Goal: Information Seeking & Learning: Find specific page/section

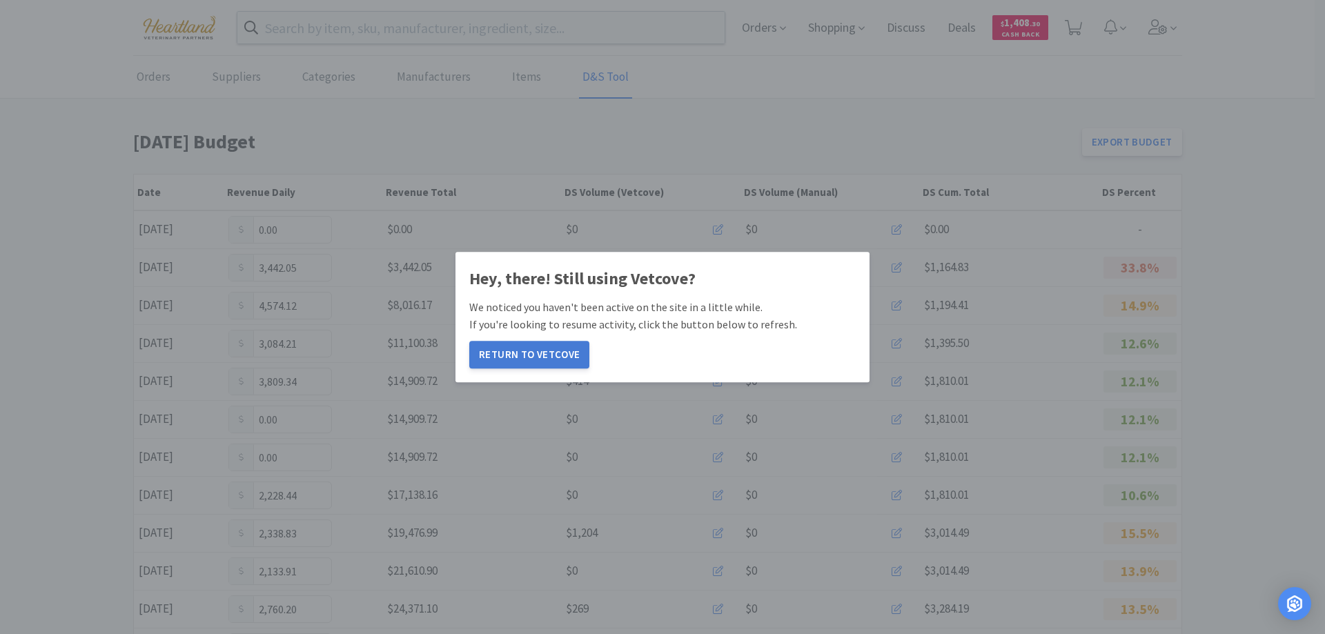
click at [530, 355] on button "Return to Vetcove" at bounding box center [529, 355] width 120 height 28
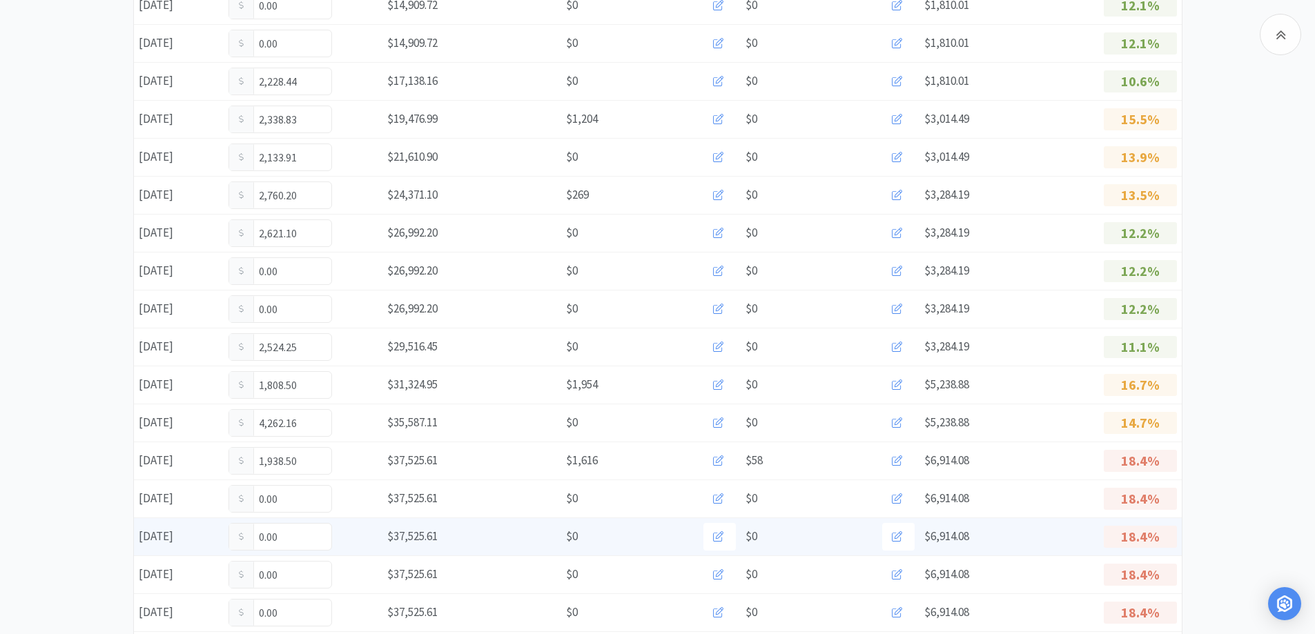
scroll to position [483, 0]
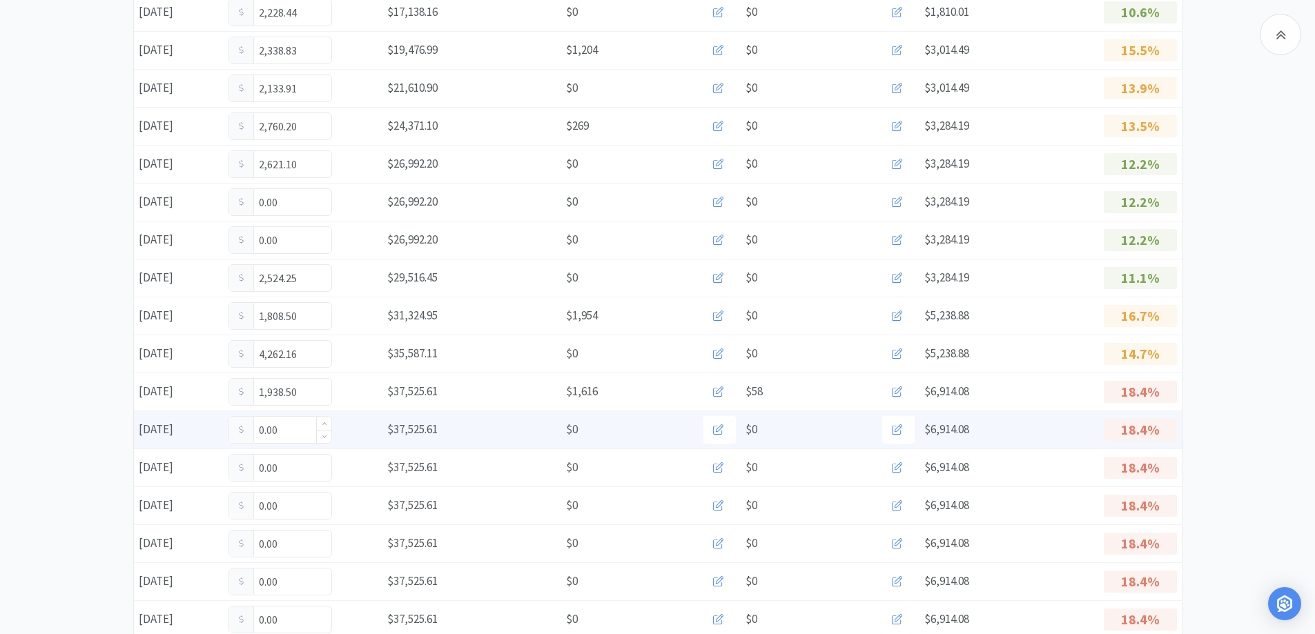
click at [296, 435] on input "0.00" at bounding box center [280, 430] width 102 height 26
type input "0"
type input "291.00"
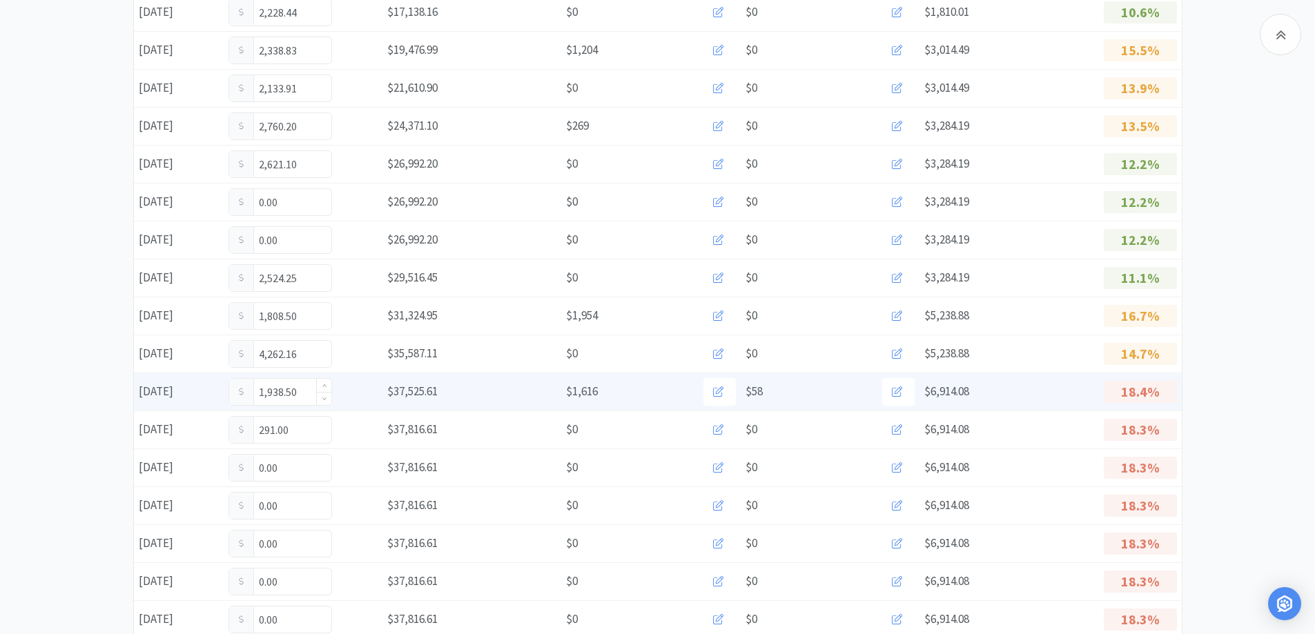
click at [300, 390] on input "1,938.50" at bounding box center [280, 392] width 102 height 26
type input "1"
type input "2,539."
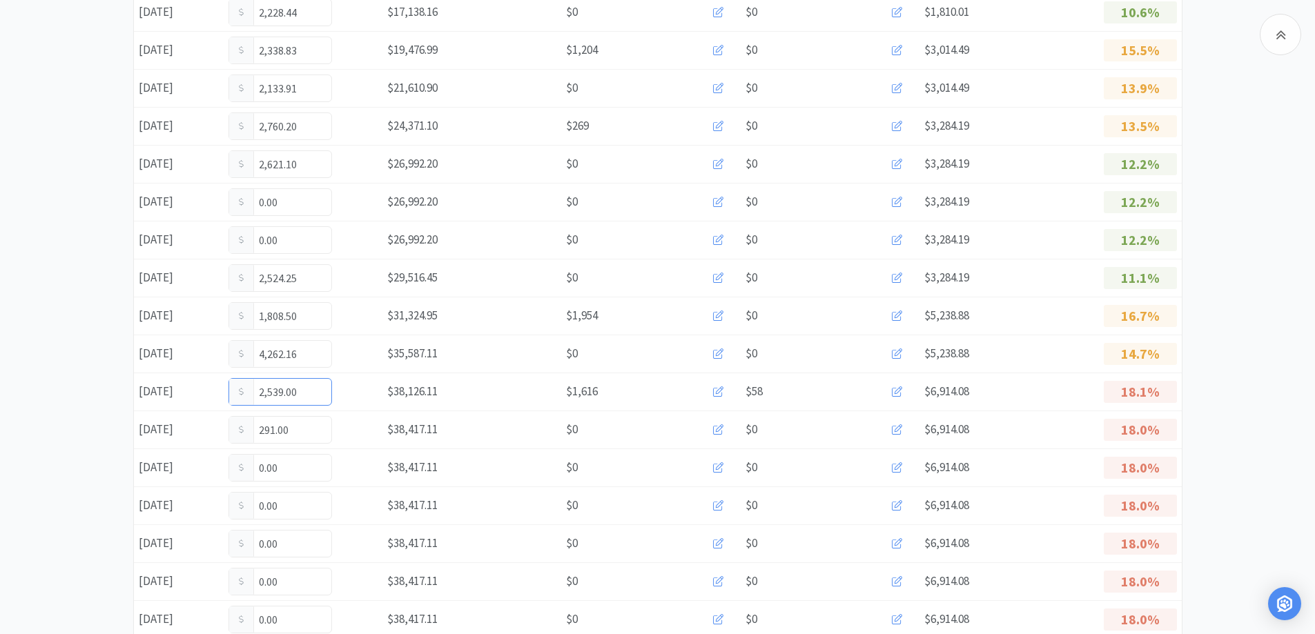
click at [300, 390] on input "2,539.00" at bounding box center [280, 392] width 102 height 26
type input "2,539.48"
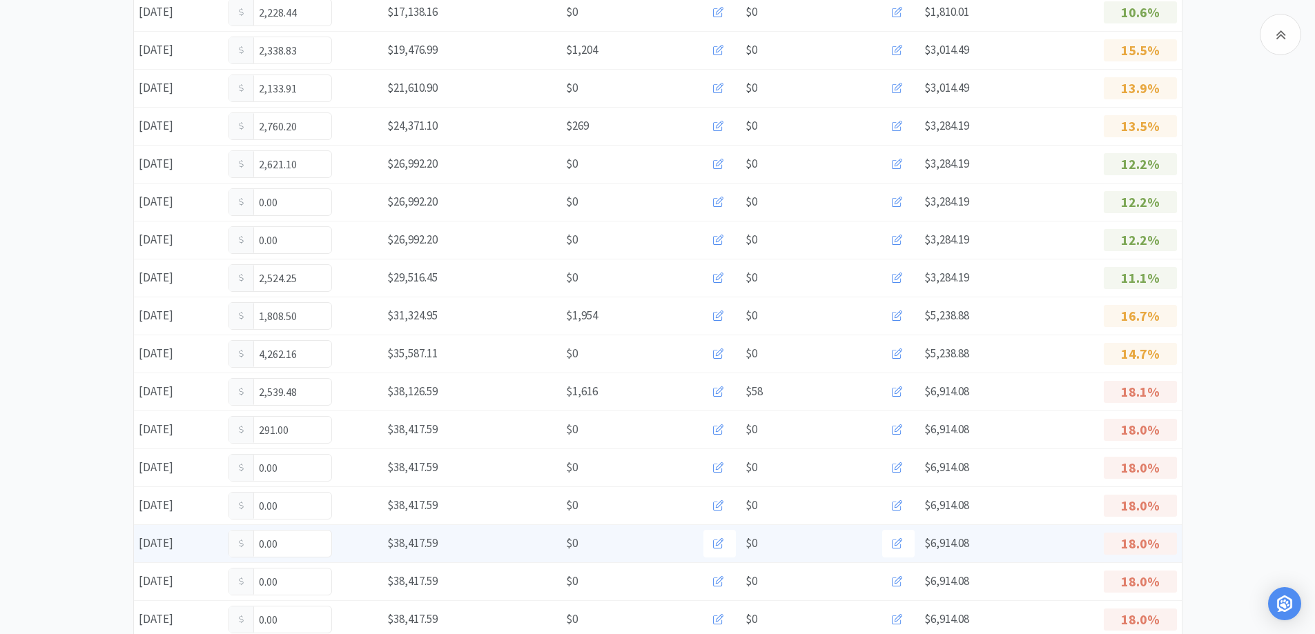
scroll to position [414, 0]
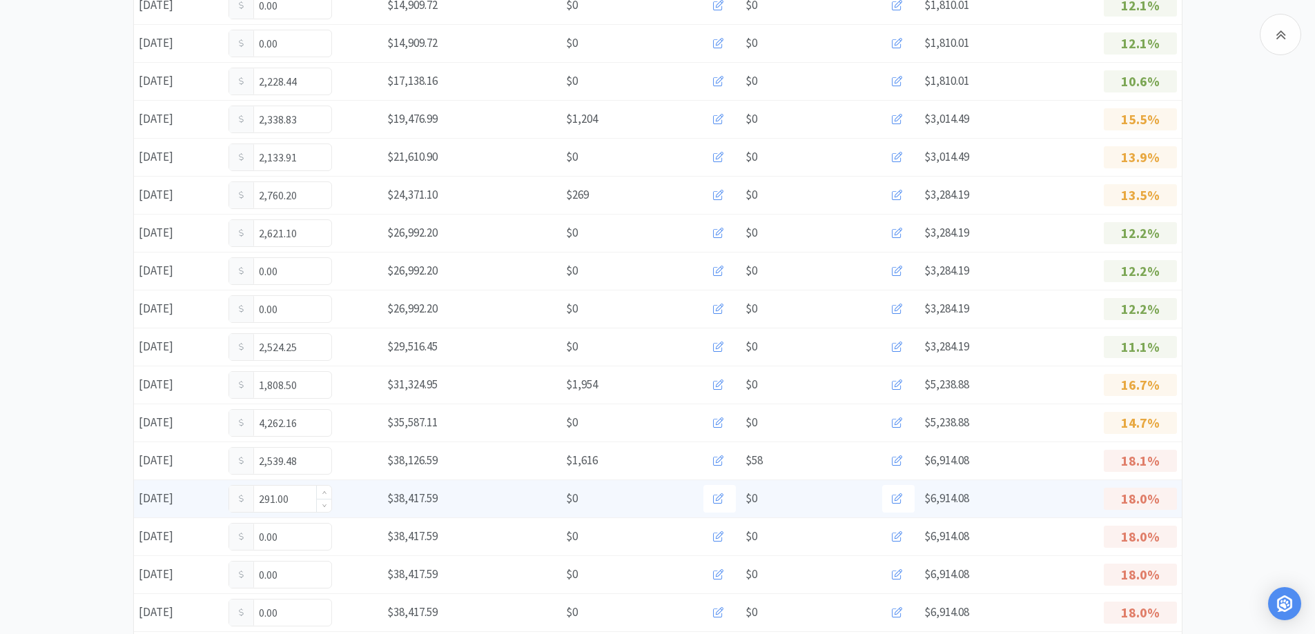
click at [306, 501] on input "291.00" at bounding box center [280, 499] width 102 height 26
type input "2"
type input "1,000.12"
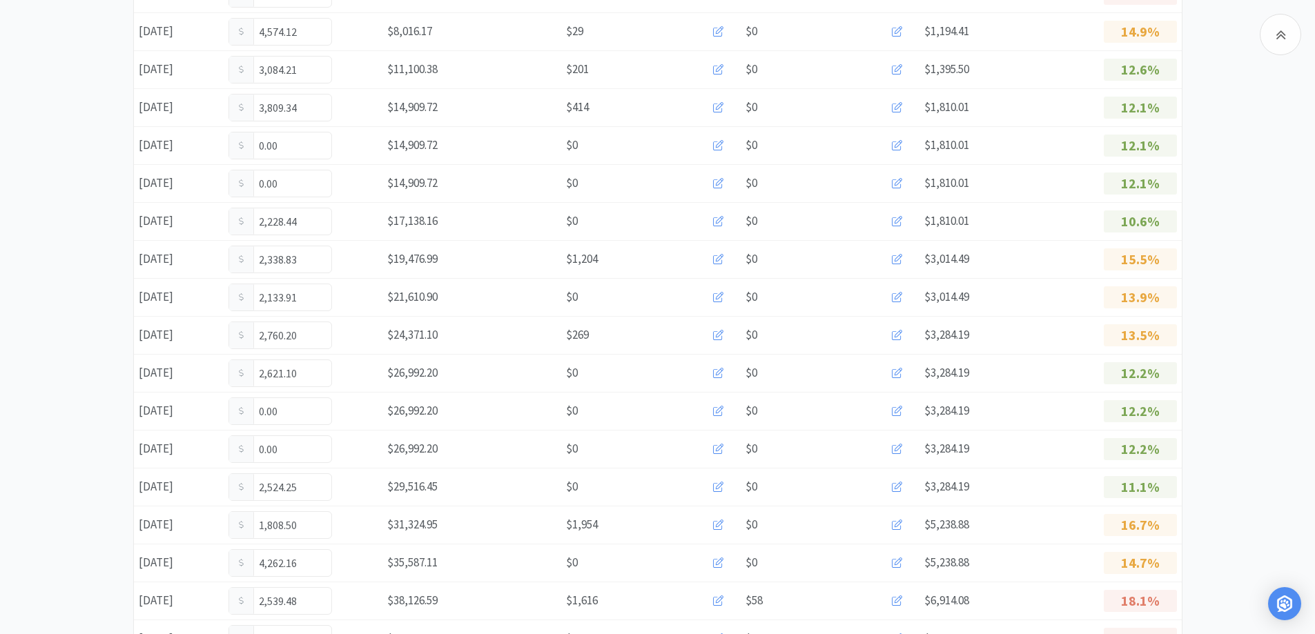
scroll to position [0, 0]
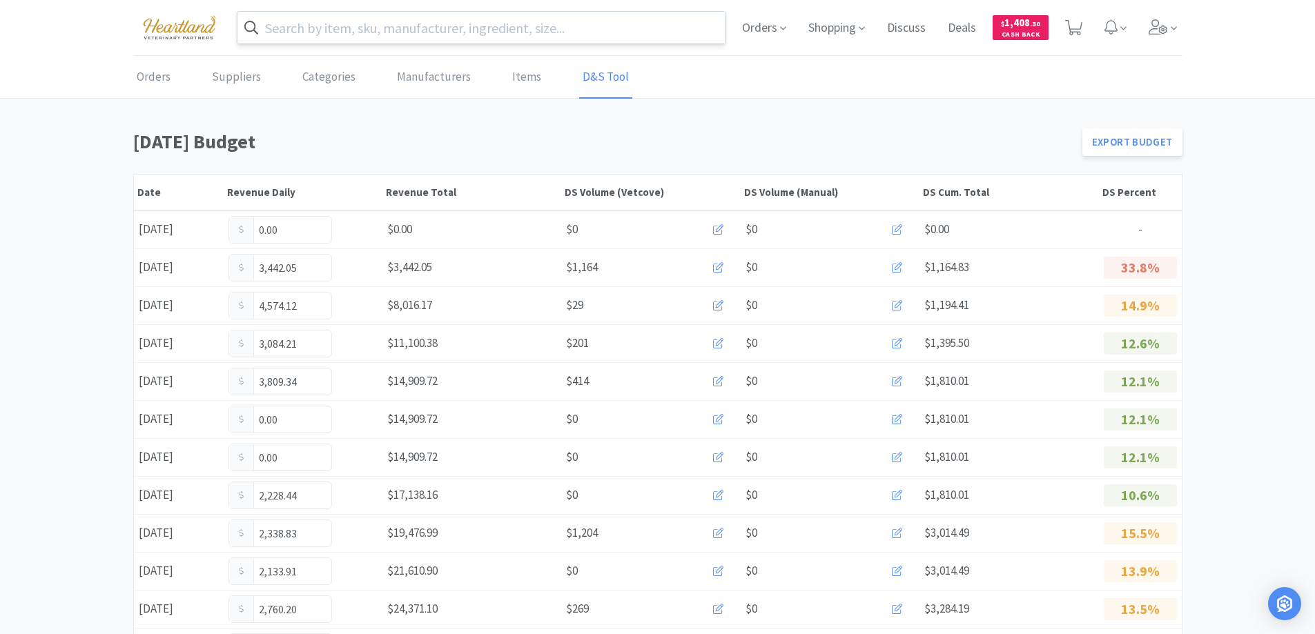
click at [357, 28] on input "text" at bounding box center [481, 28] width 488 height 32
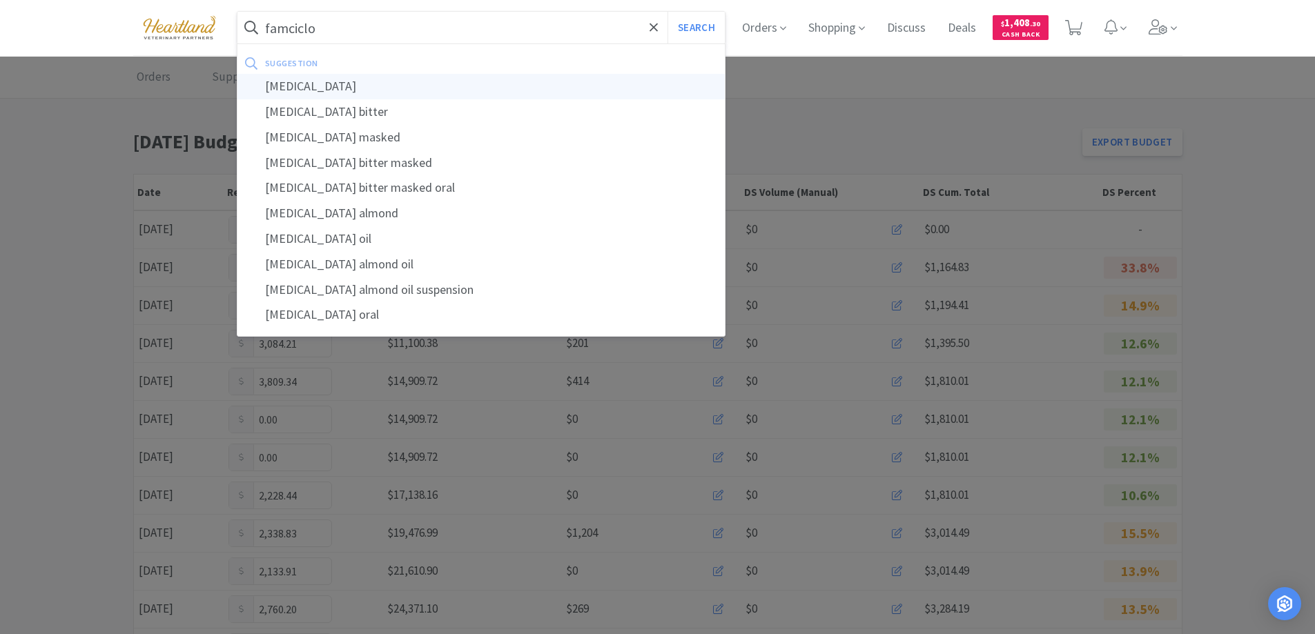
click at [287, 93] on div "[MEDICAL_DATA]" at bounding box center [481, 87] width 488 height 26
type input "[MEDICAL_DATA]"
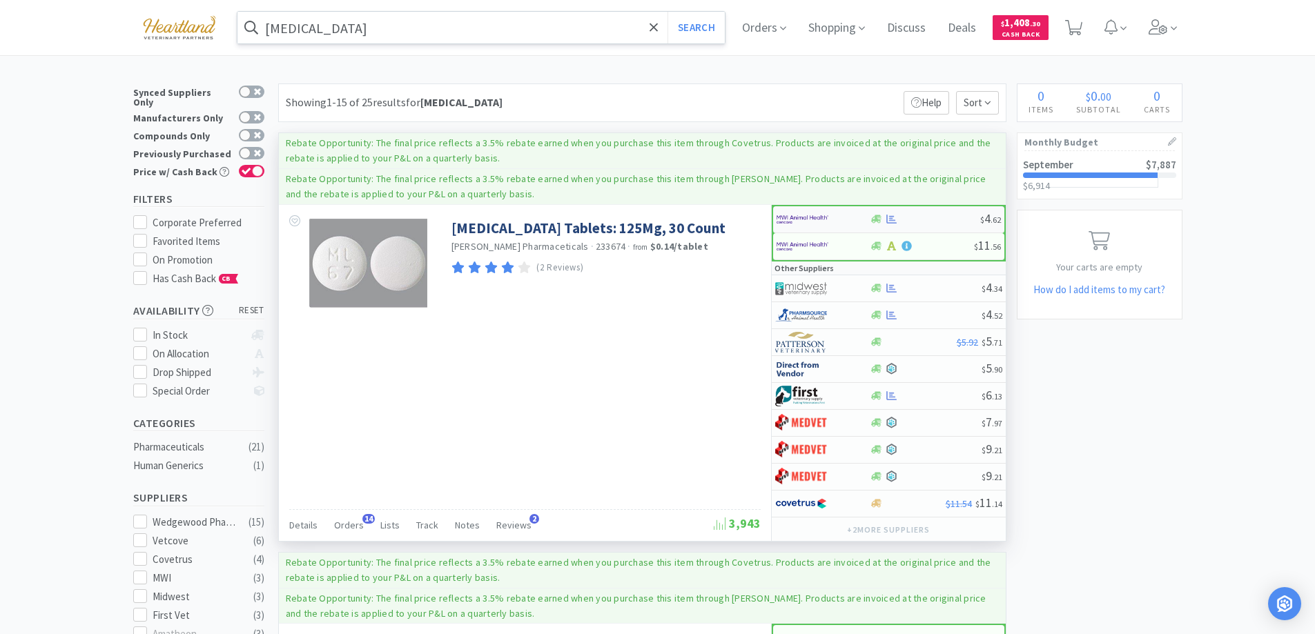
click at [839, 214] on div at bounding box center [815, 219] width 76 height 23
select select "1"
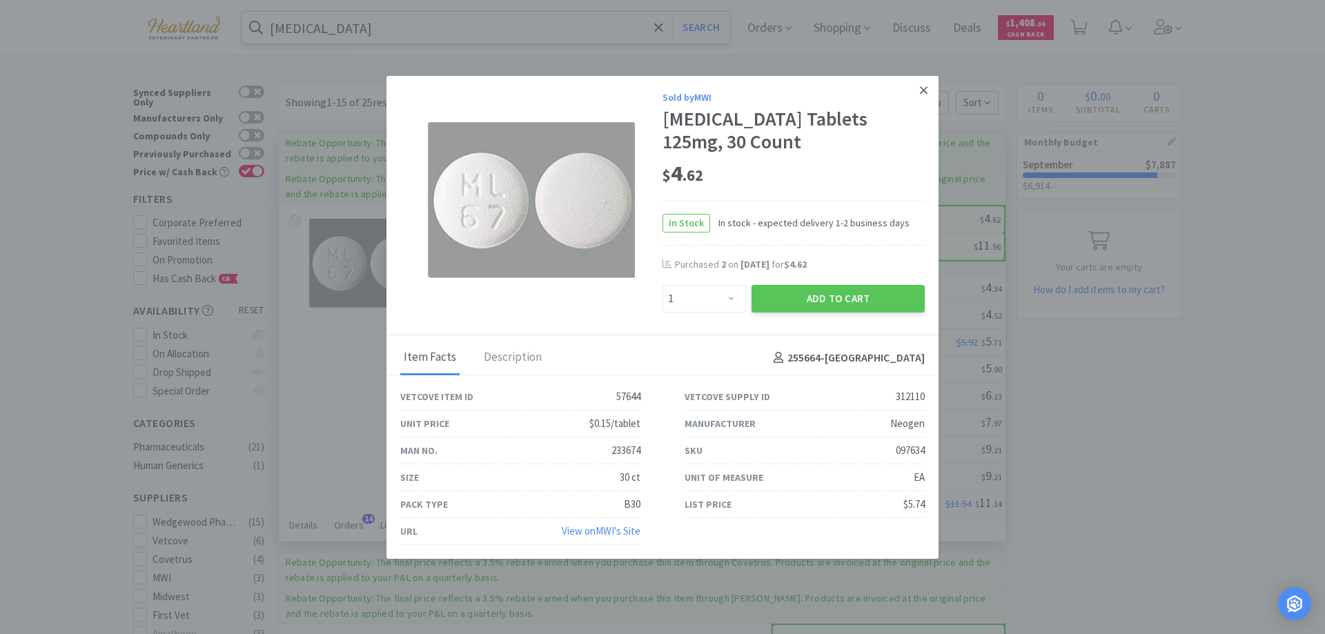
click at [920, 93] on icon at bounding box center [924, 90] width 8 height 12
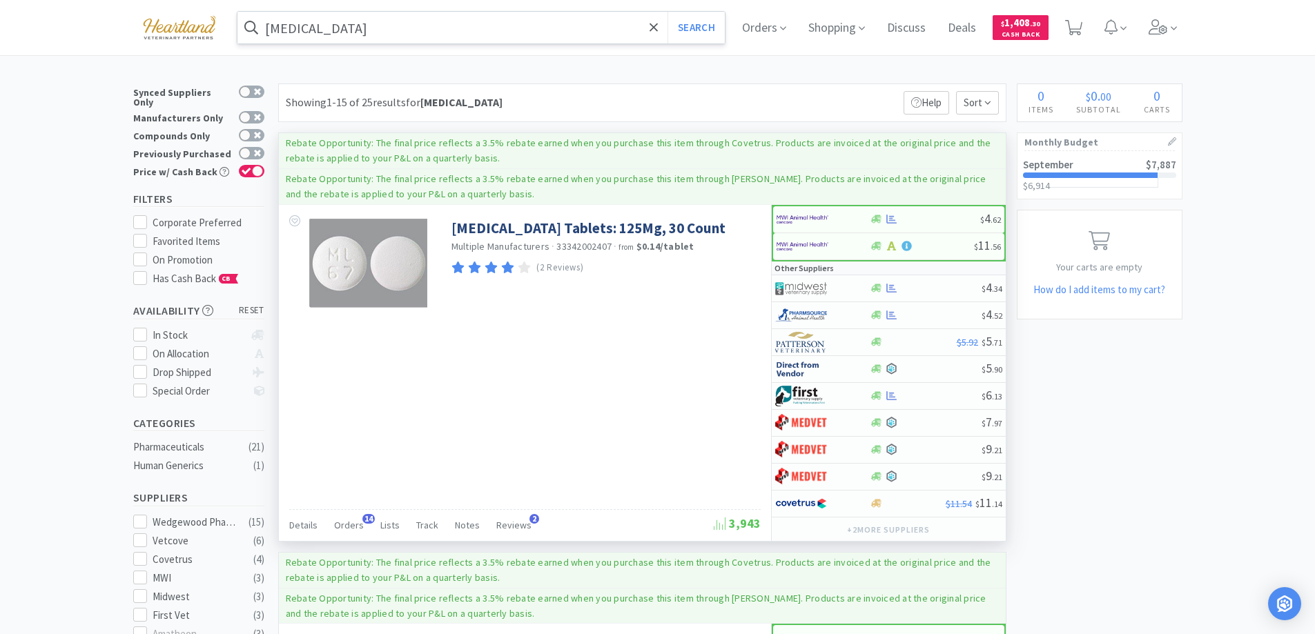
click at [387, 31] on input "[MEDICAL_DATA]" at bounding box center [481, 28] width 488 height 32
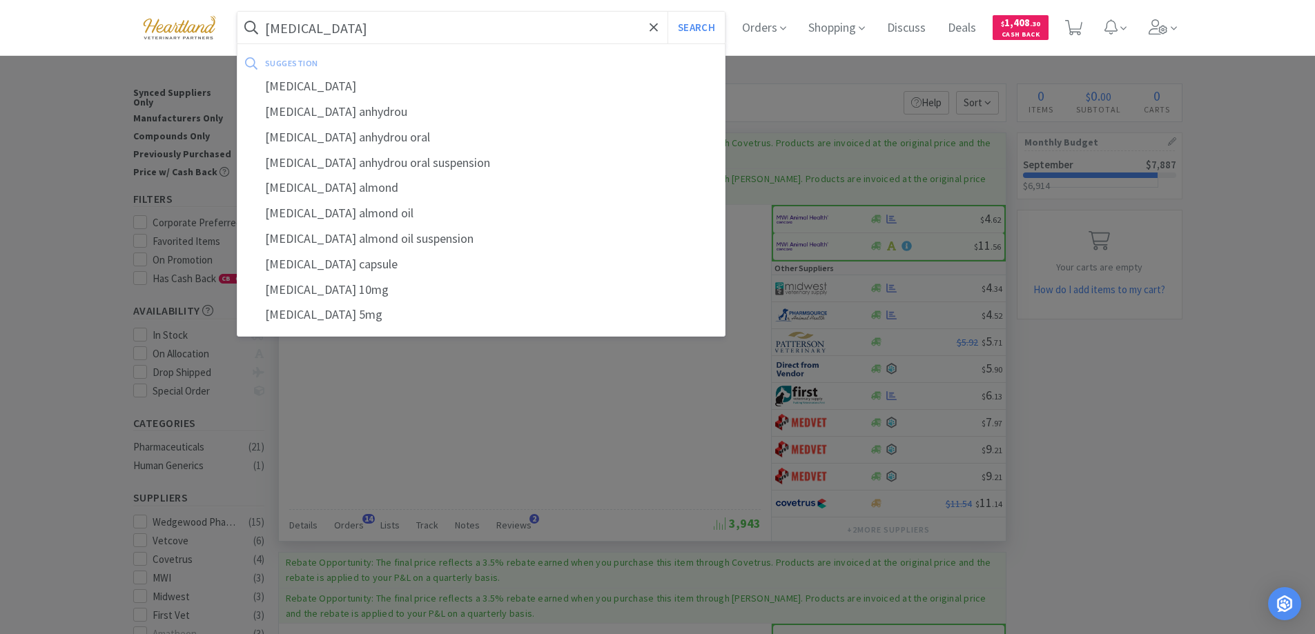
type input "[MEDICAL_DATA]"
click at [668, 12] on button "Search" at bounding box center [696, 28] width 57 height 32
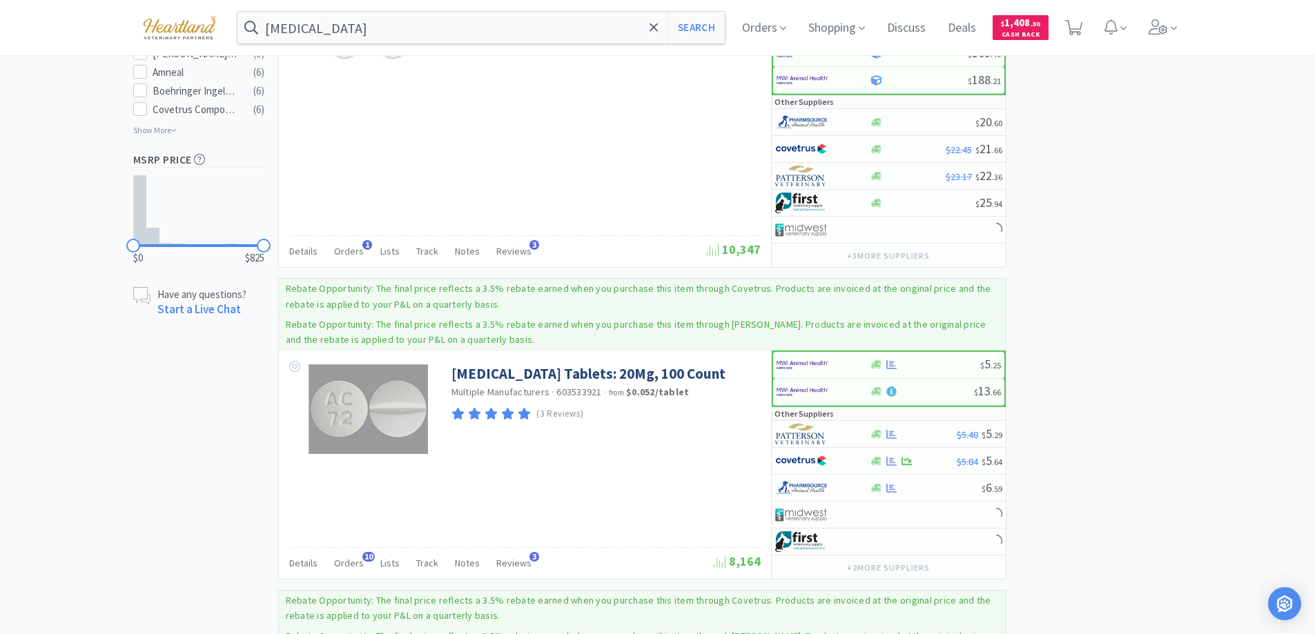
scroll to position [966, 0]
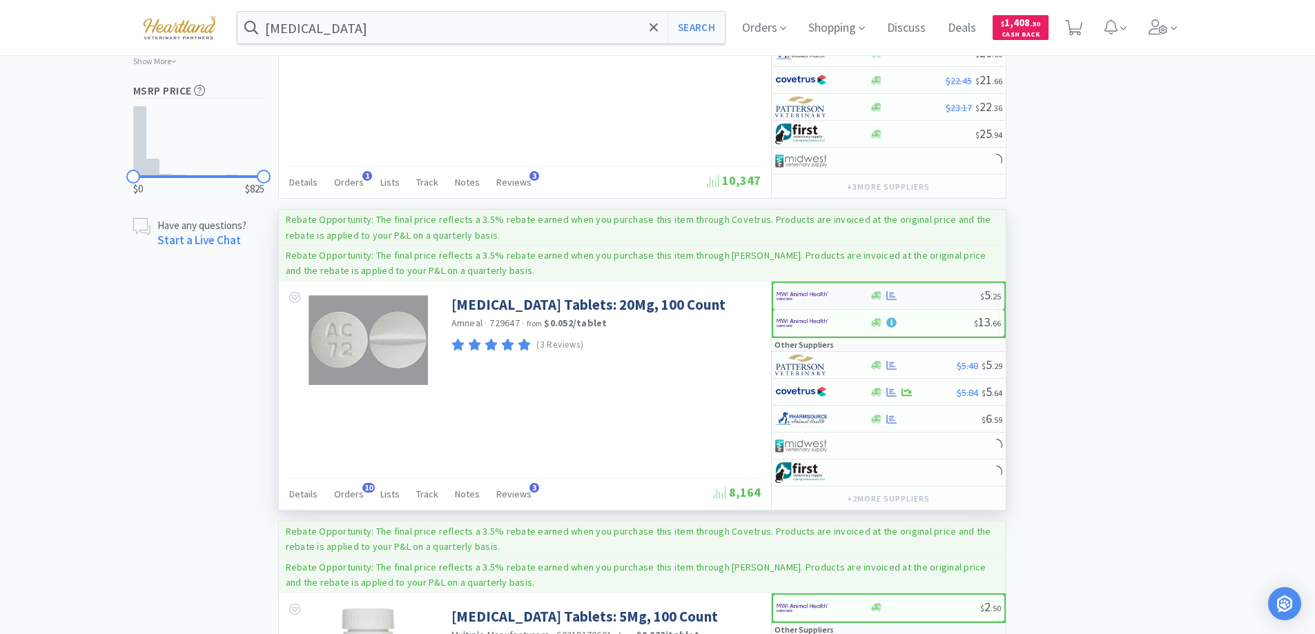
click at [835, 292] on div at bounding box center [815, 295] width 76 height 23
select select "1"
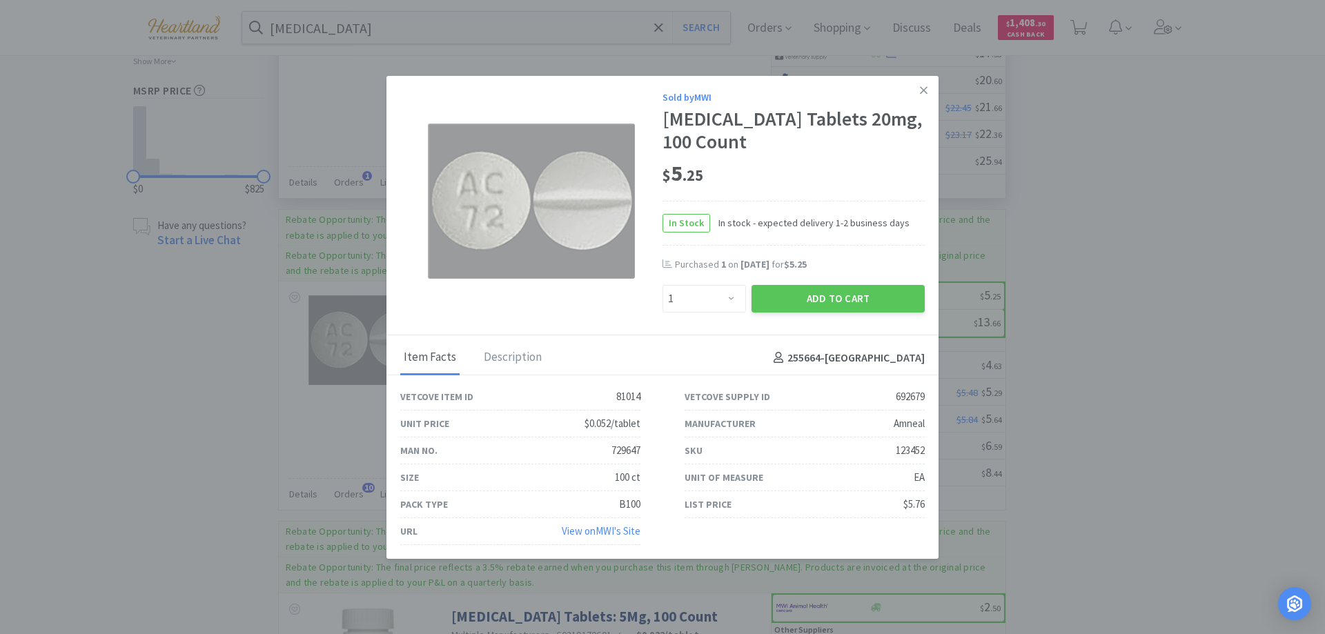
click at [920, 84] on icon at bounding box center [924, 90] width 8 height 12
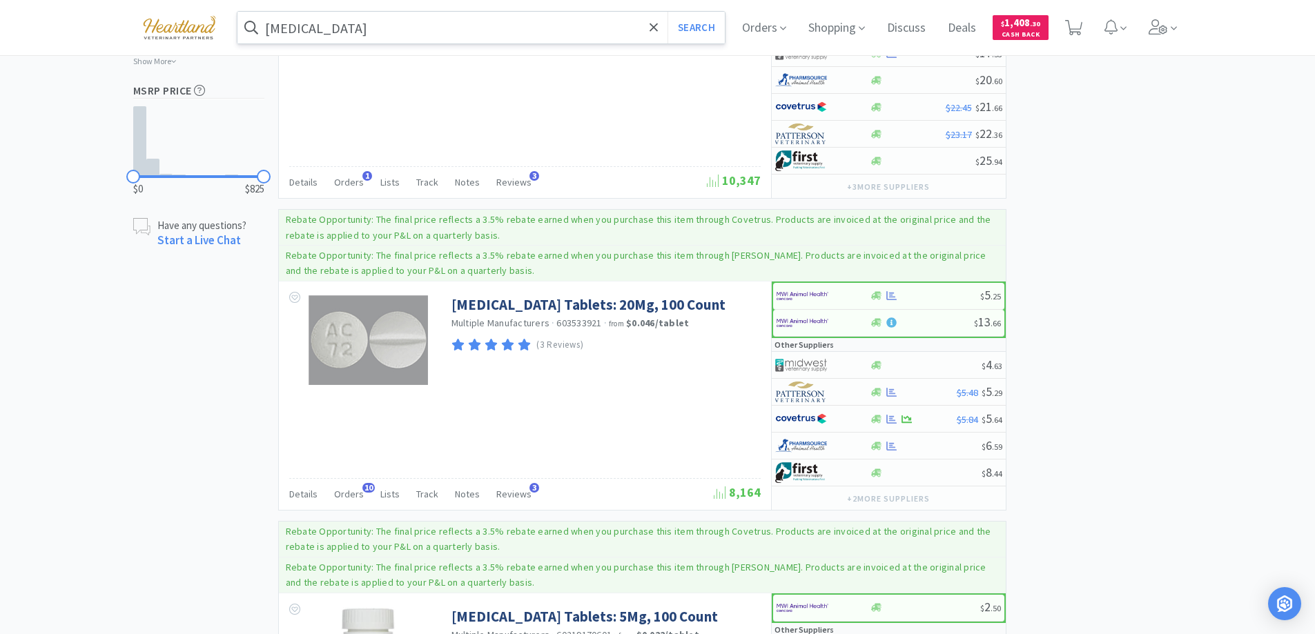
click at [369, 32] on input "[MEDICAL_DATA]" at bounding box center [481, 28] width 488 height 32
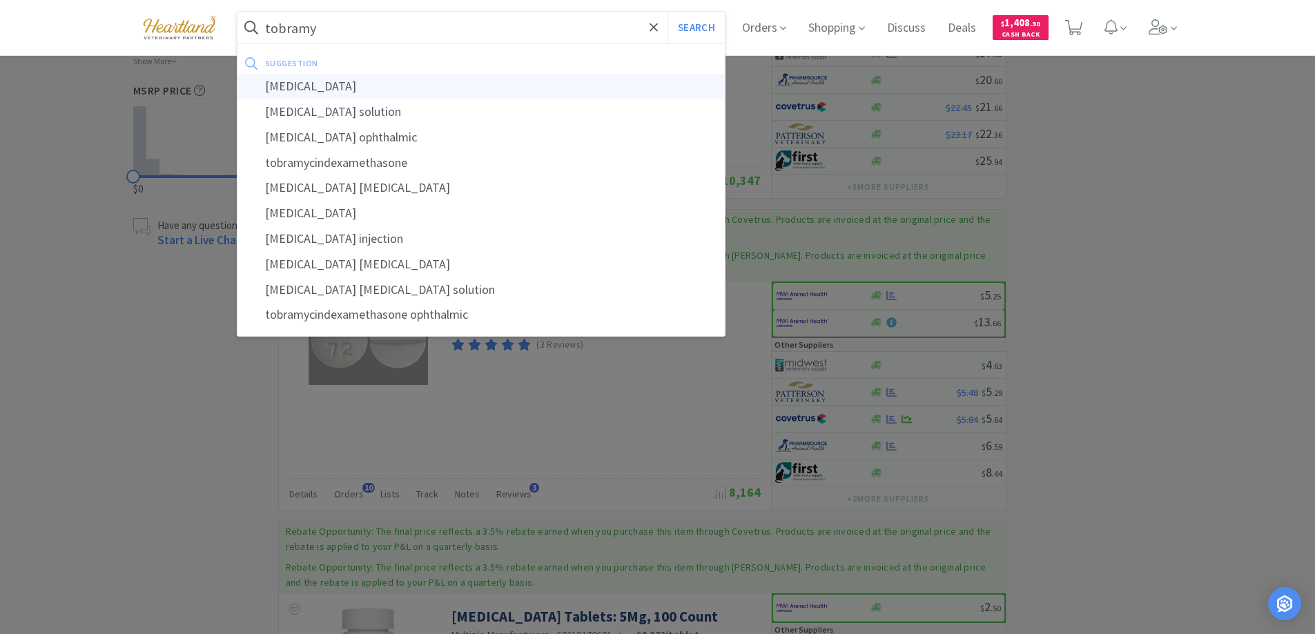
click at [316, 93] on div "[MEDICAL_DATA]" at bounding box center [481, 87] width 488 height 26
type input "[MEDICAL_DATA]"
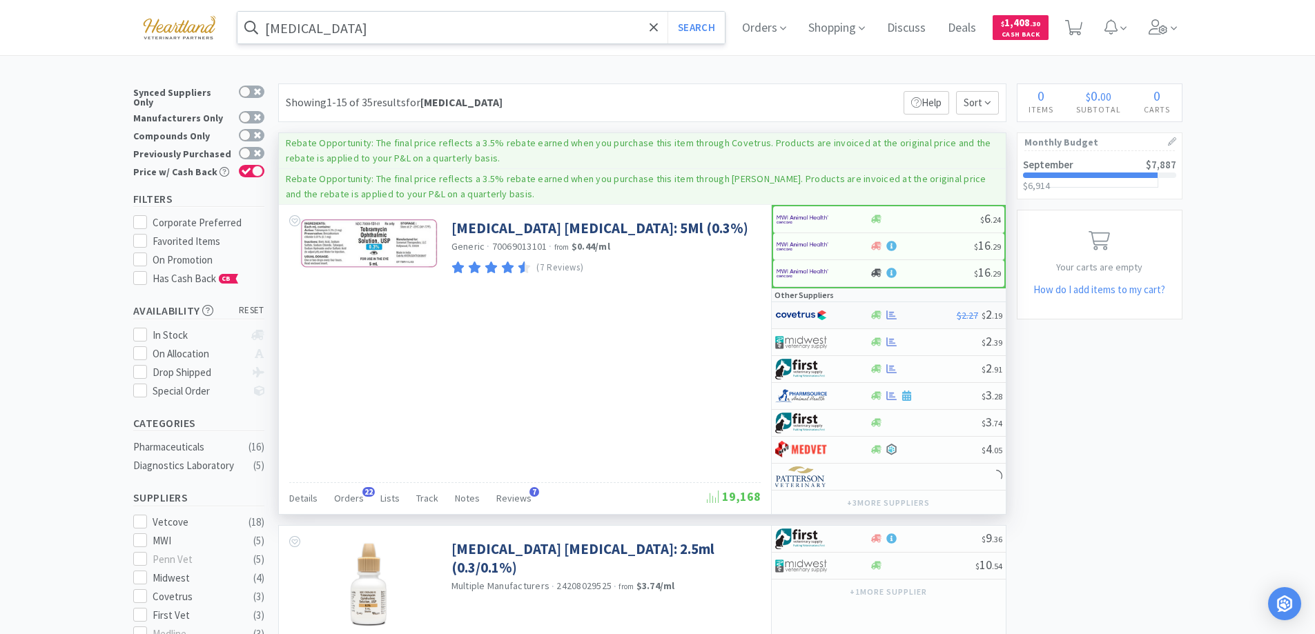
click at [838, 321] on div at bounding box center [813, 315] width 76 height 23
select select "1"
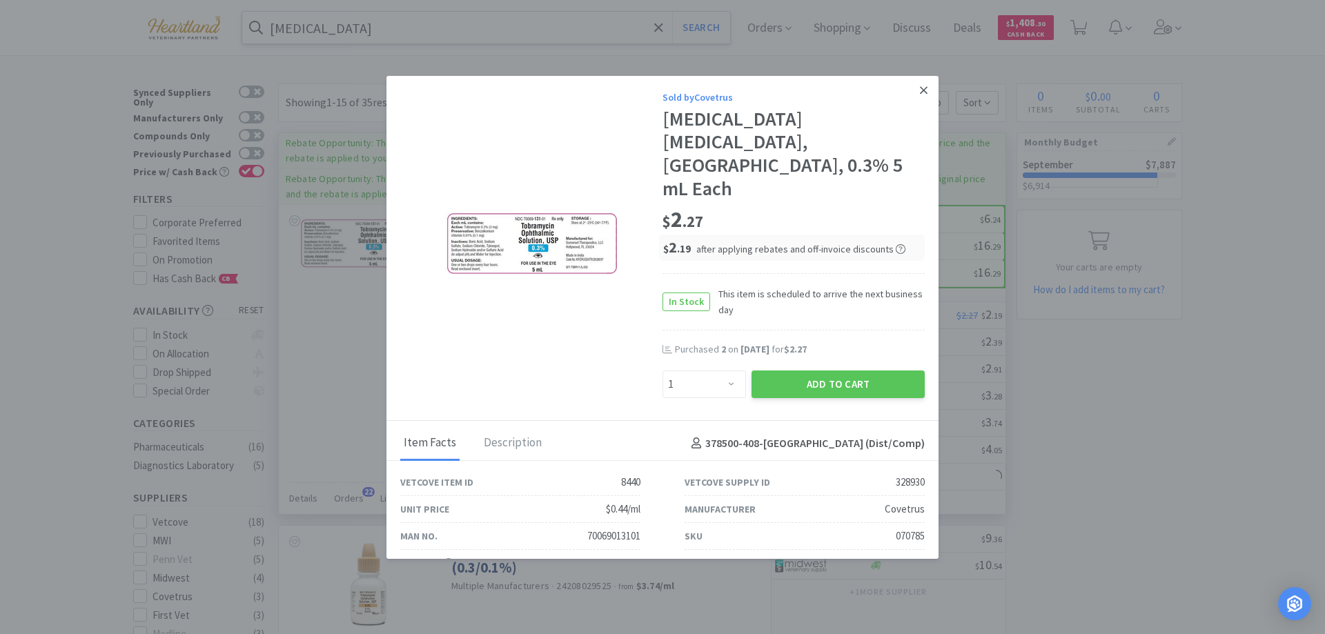
click at [920, 87] on icon at bounding box center [924, 90] width 8 height 8
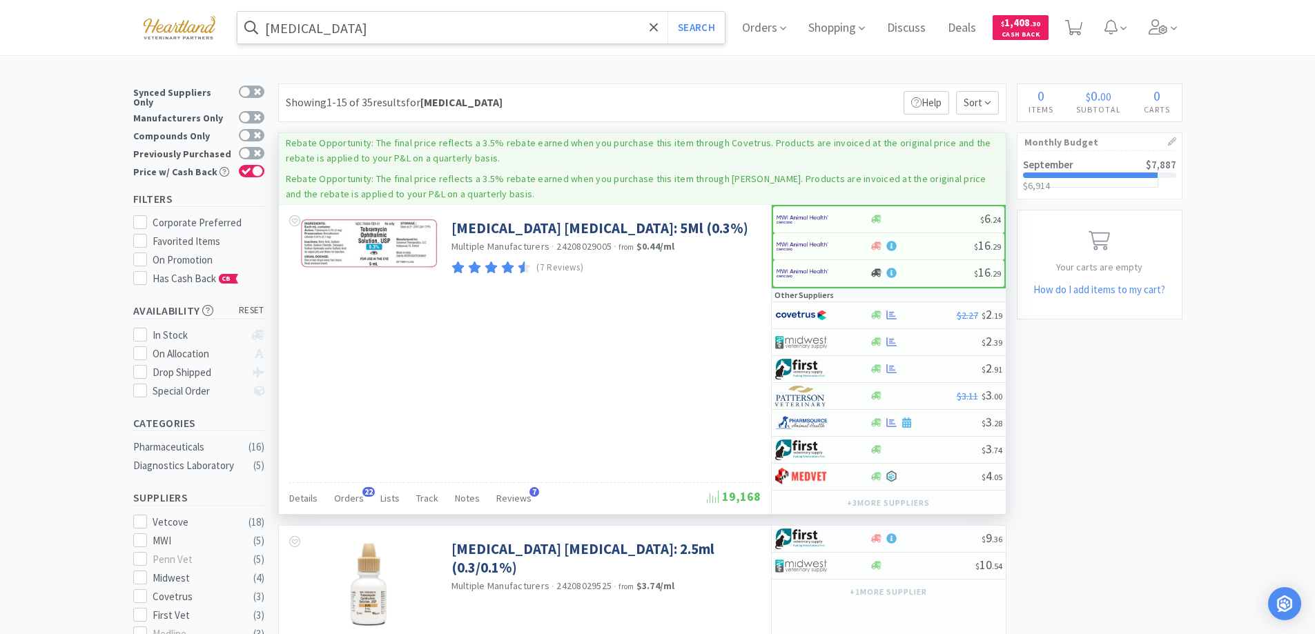
click at [410, 32] on input "[MEDICAL_DATA]" at bounding box center [481, 28] width 488 height 32
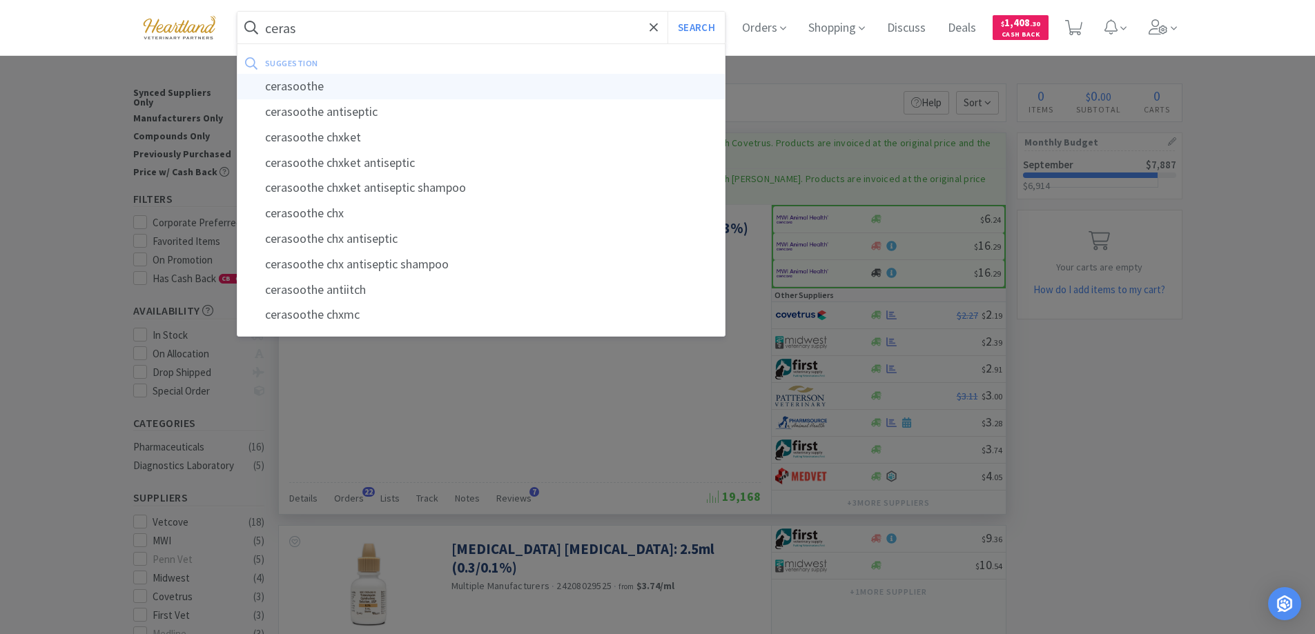
click at [313, 95] on div "cerasoothe" at bounding box center [481, 87] width 488 height 26
type input "cerasoothe"
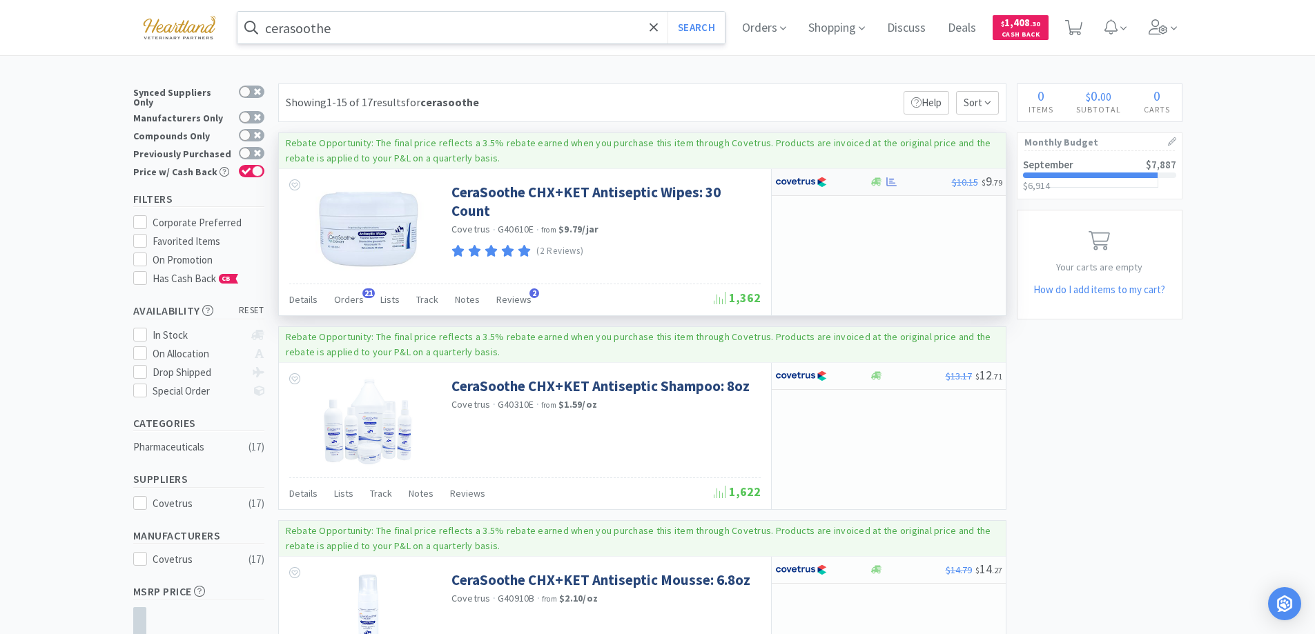
click at [842, 183] on div at bounding box center [813, 182] width 76 height 23
select select "1"
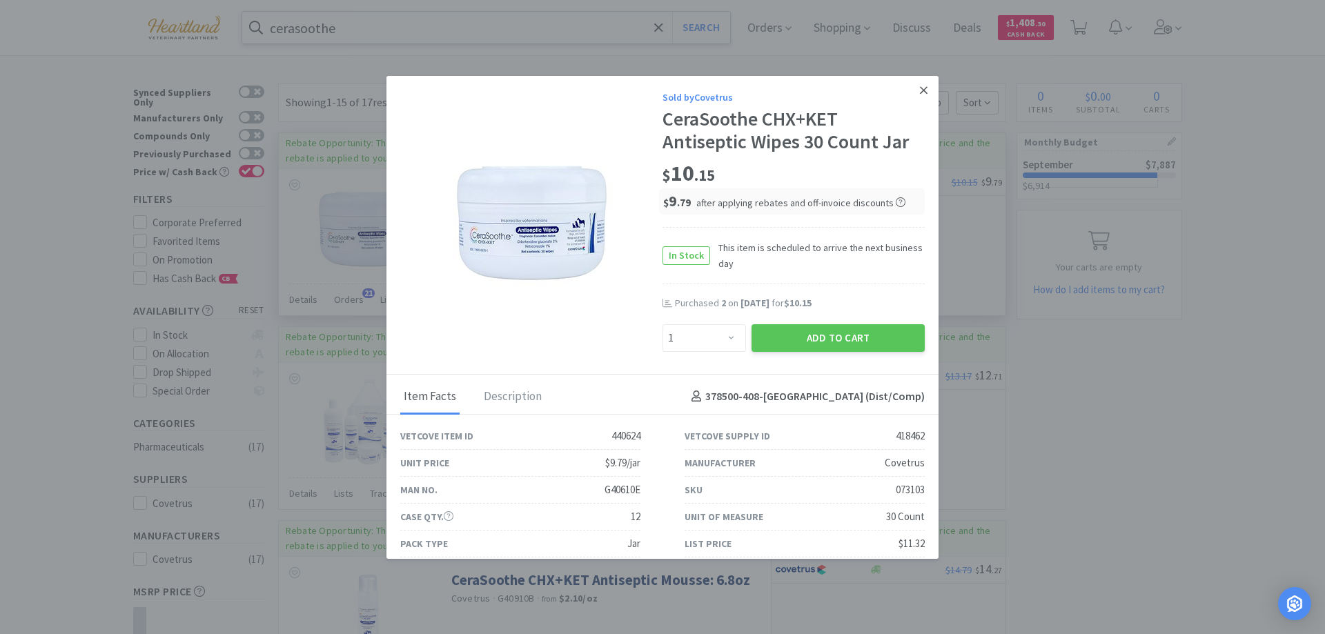
click at [920, 86] on icon at bounding box center [924, 90] width 8 height 12
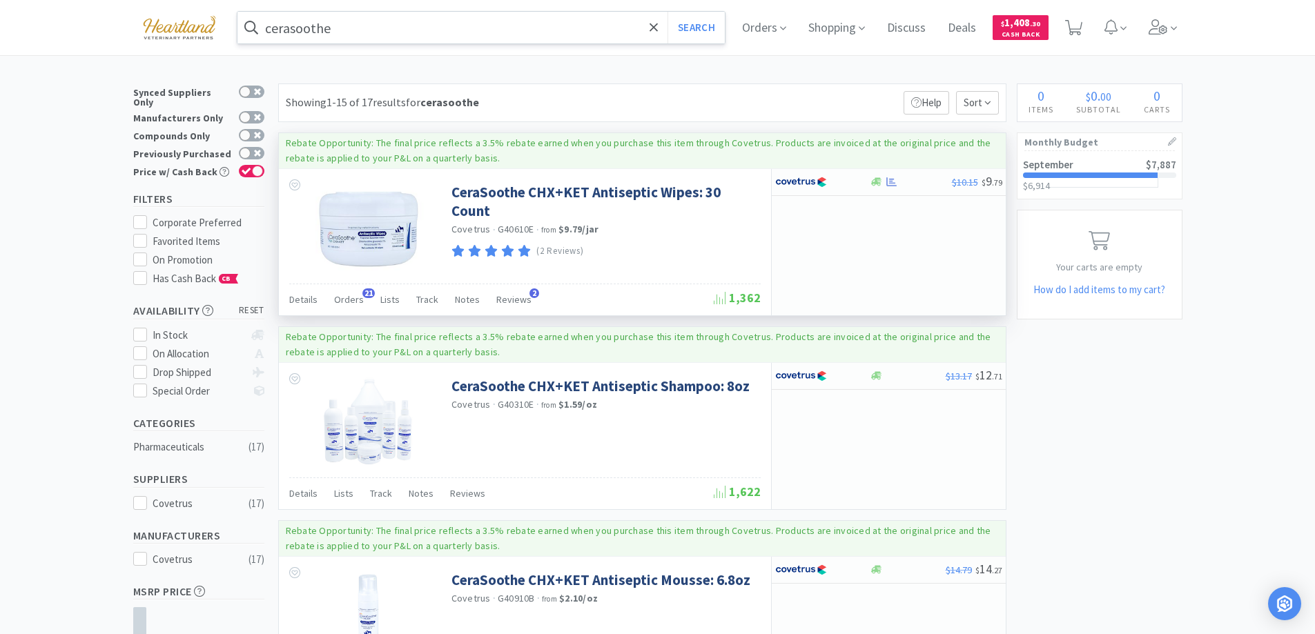
click at [358, 32] on input "cerasoothe" at bounding box center [481, 28] width 488 height 32
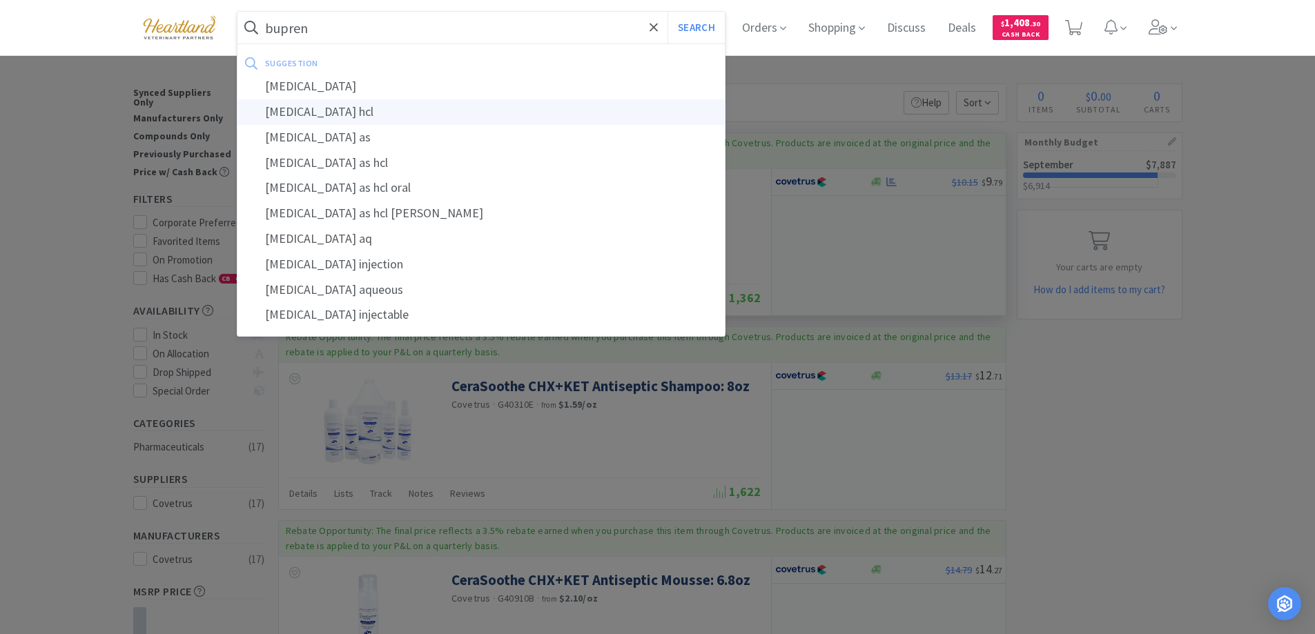
click at [348, 113] on div "[MEDICAL_DATA] hcl" at bounding box center [481, 112] width 488 height 26
type input "[MEDICAL_DATA] hcl"
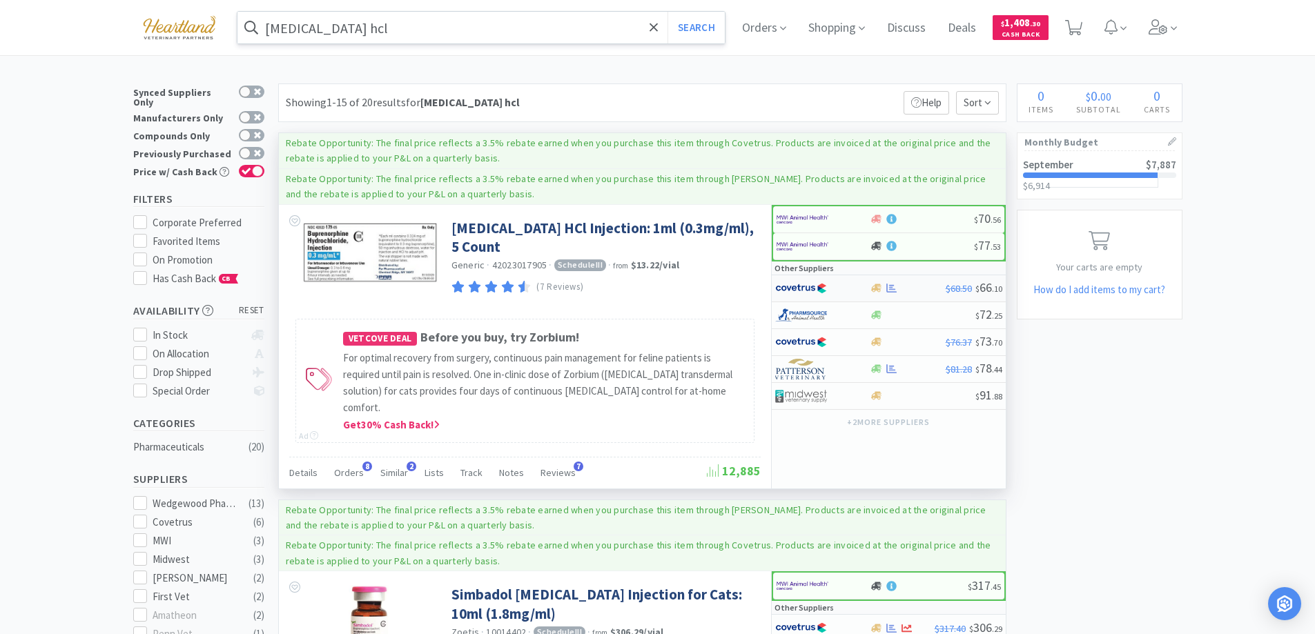
click at [840, 286] on div at bounding box center [813, 288] width 76 height 23
select select "1"
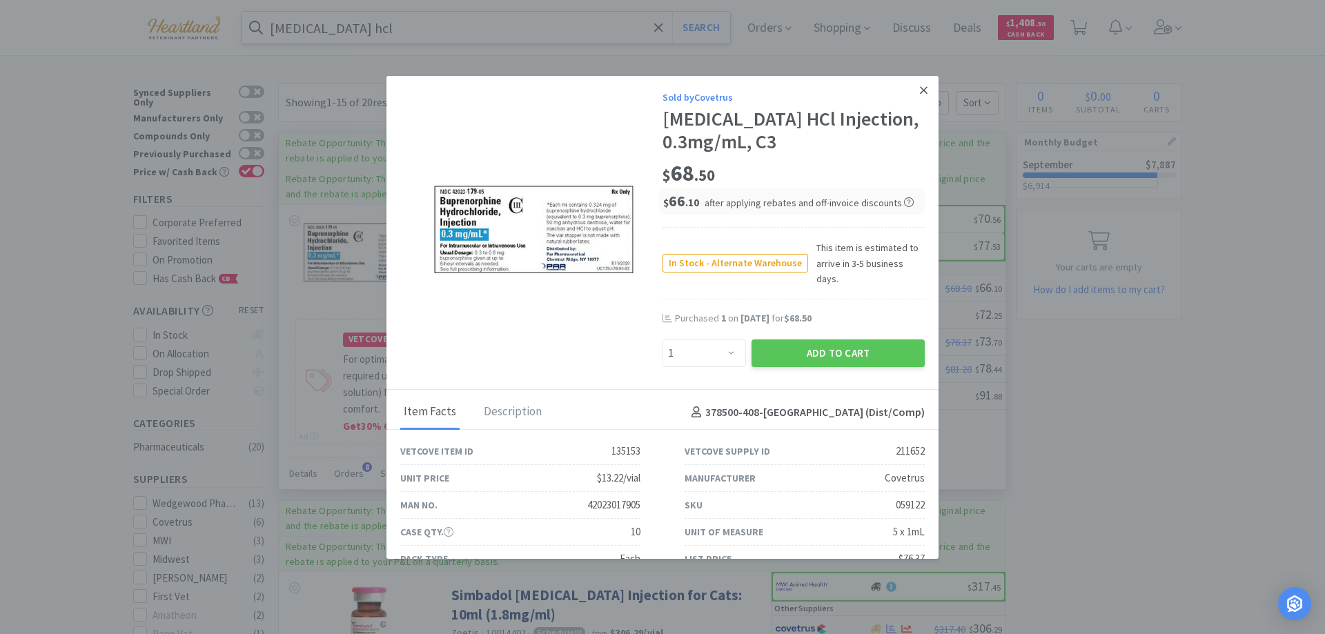
click at [920, 90] on icon at bounding box center [924, 90] width 8 height 12
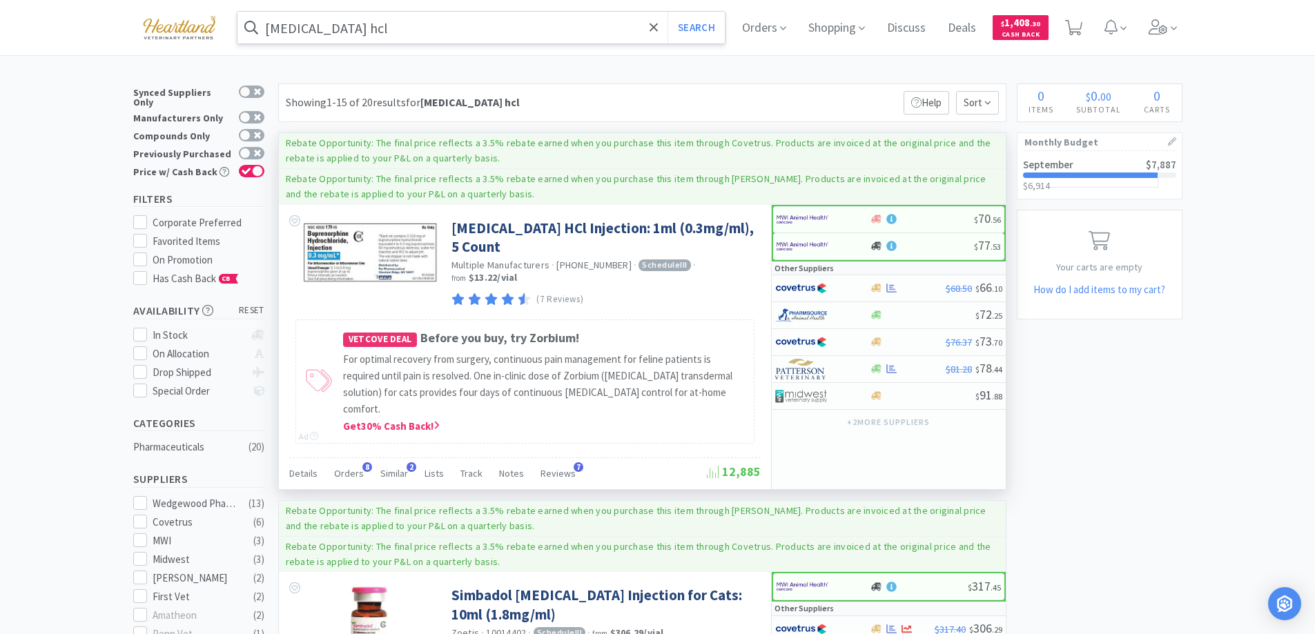
click at [390, 30] on input "[MEDICAL_DATA] hcl" at bounding box center [481, 28] width 488 height 32
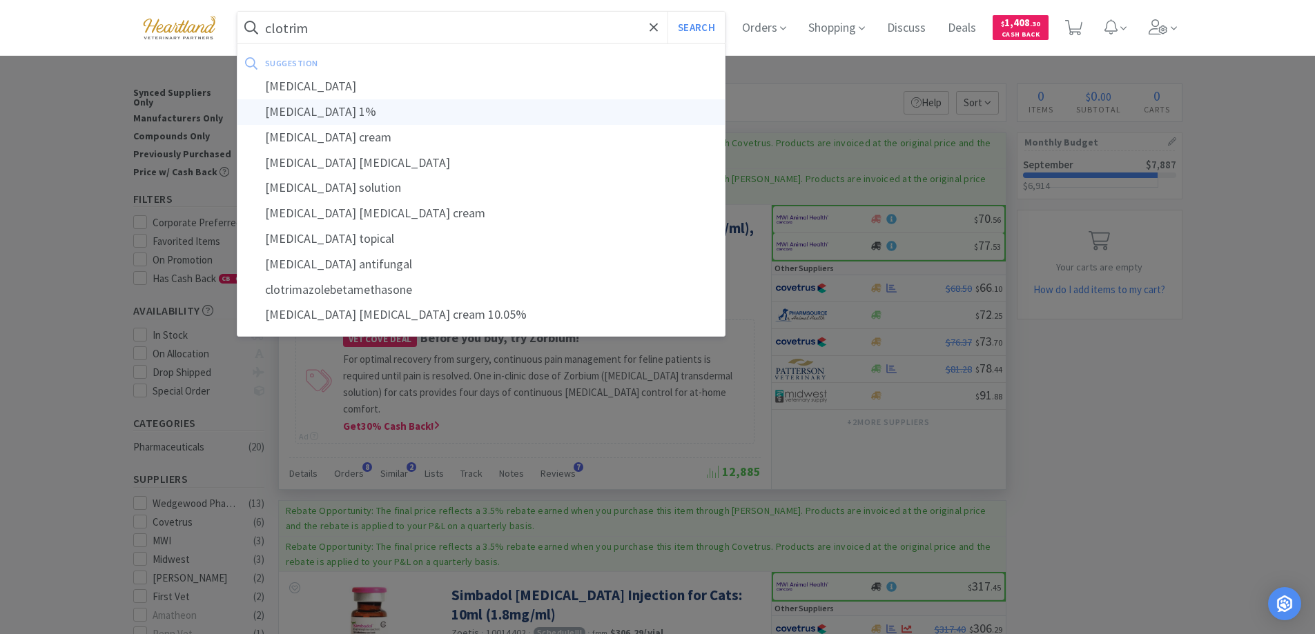
click at [330, 108] on div "[MEDICAL_DATA] 1%" at bounding box center [481, 112] width 488 height 26
type input "[MEDICAL_DATA] 1%"
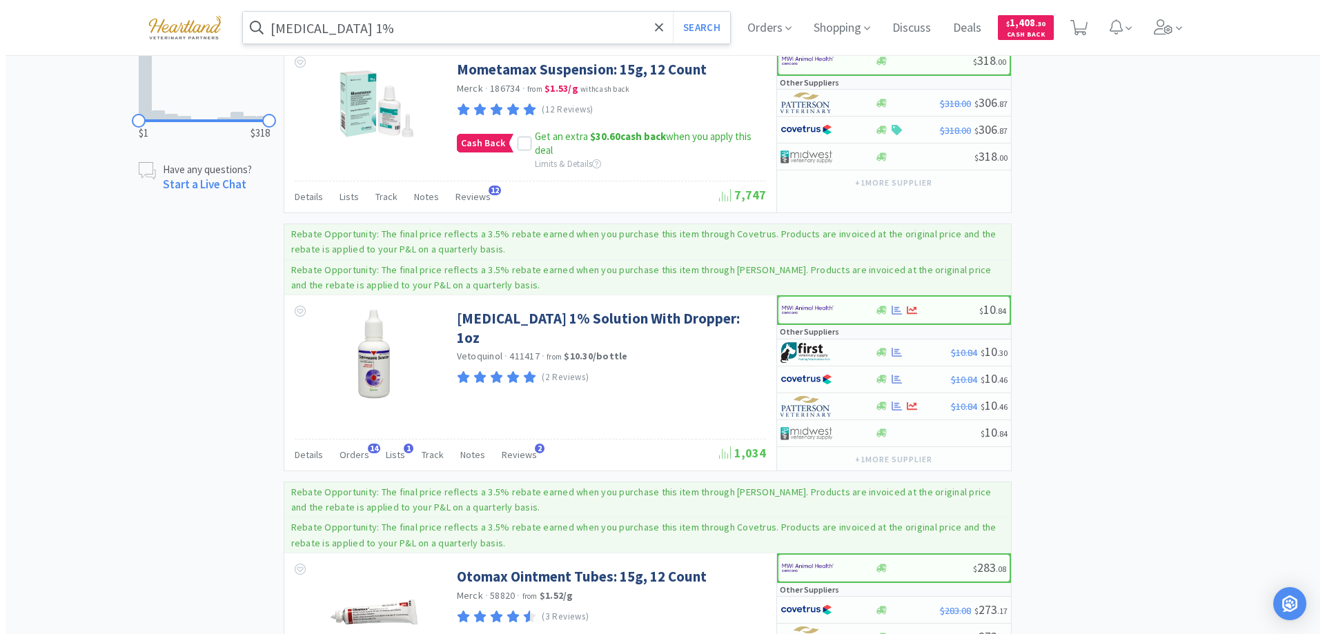
scroll to position [1035, 0]
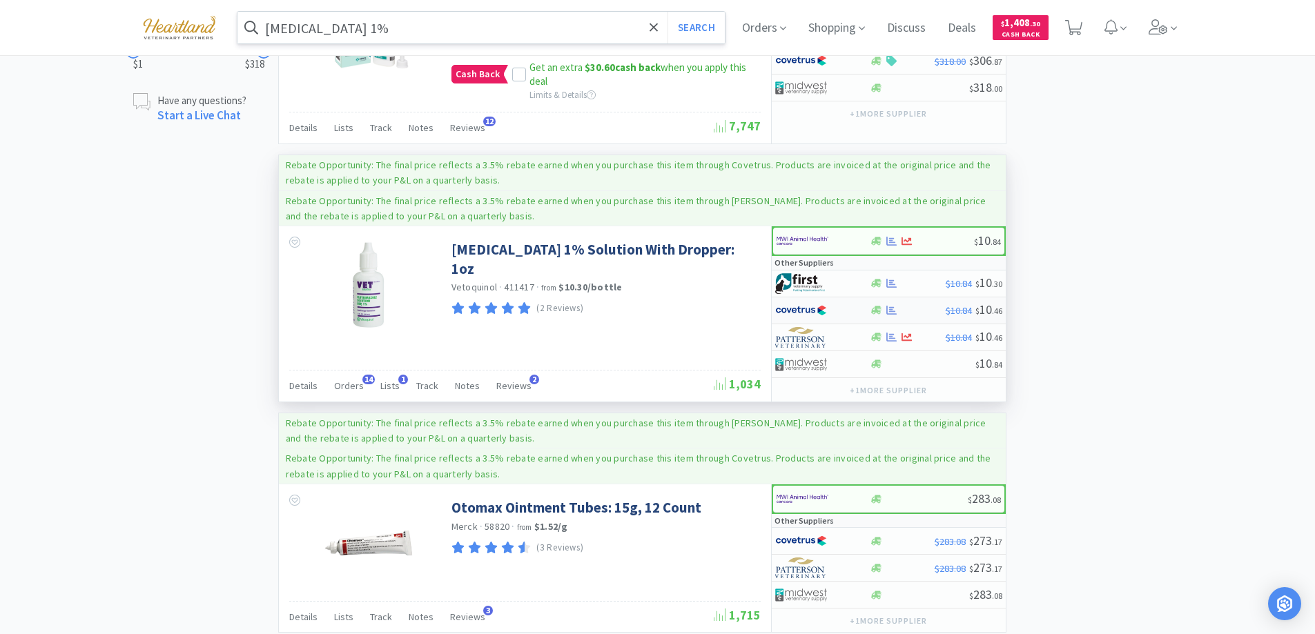
click at [852, 299] on div at bounding box center [822, 310] width 95 height 23
select select "1"
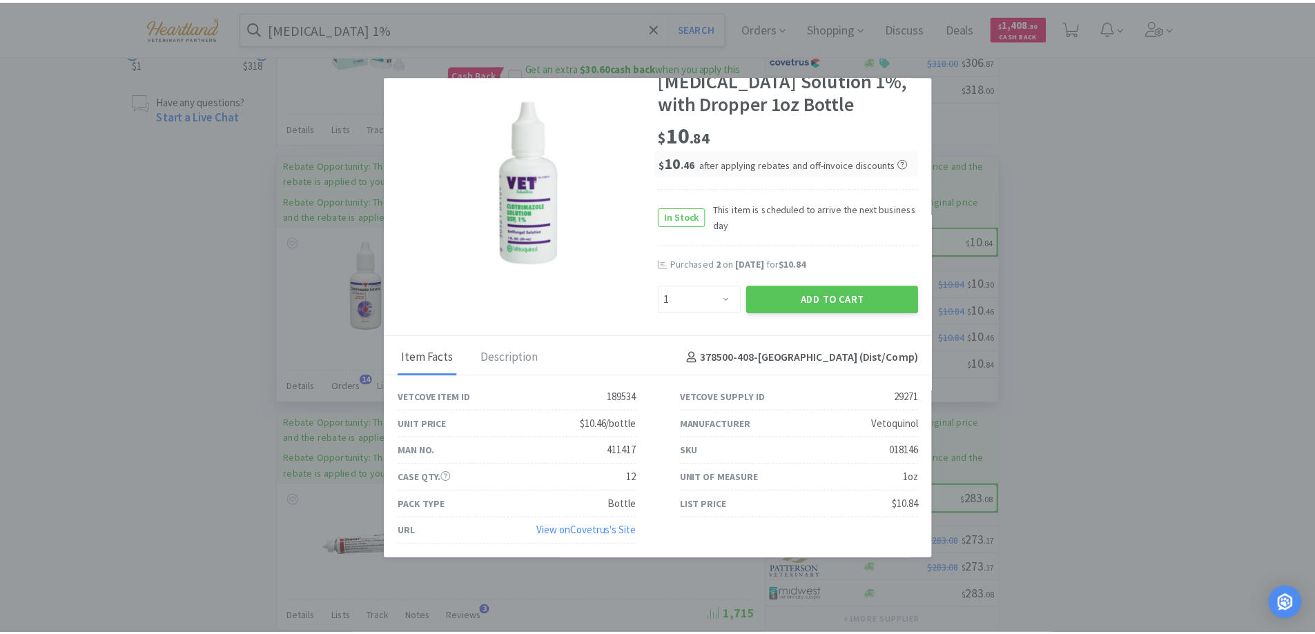
scroll to position [0, 0]
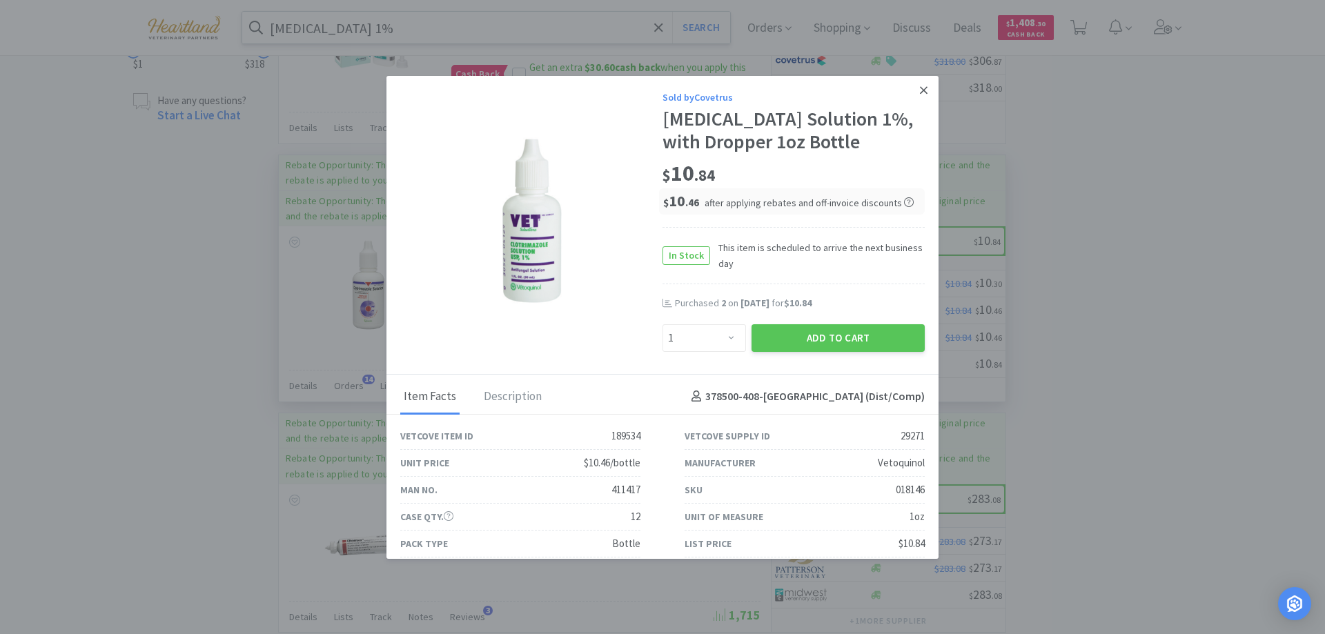
click at [920, 93] on icon at bounding box center [924, 90] width 8 height 8
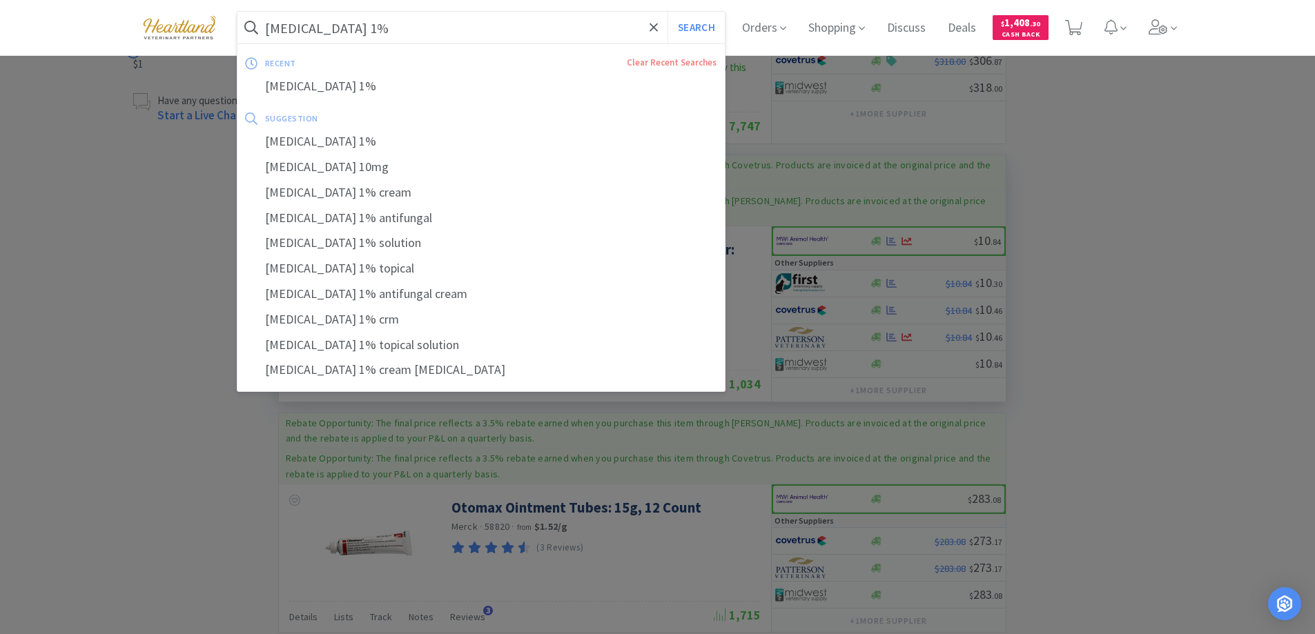
click at [527, 23] on input "[MEDICAL_DATA] 1%" at bounding box center [481, 28] width 488 height 32
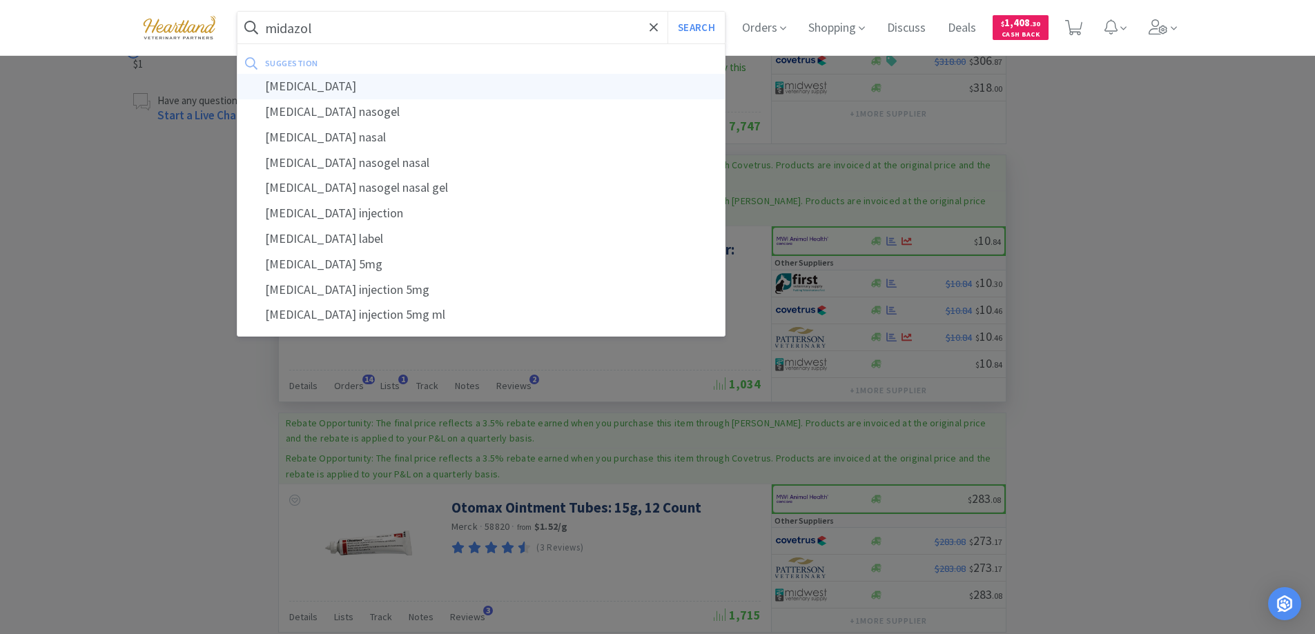
click at [311, 93] on div "[MEDICAL_DATA]" at bounding box center [481, 87] width 488 height 26
type input "[MEDICAL_DATA]"
